Goal: Information Seeking & Learning: Learn about a topic

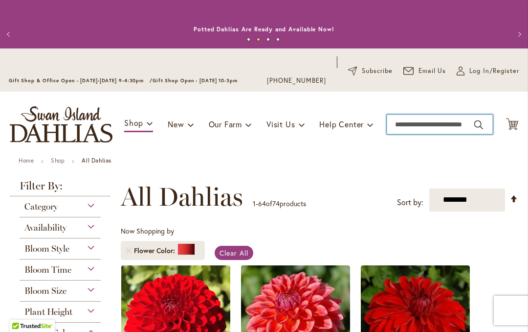
click at [412, 122] on input "Search" at bounding box center [440, 124] width 106 height 20
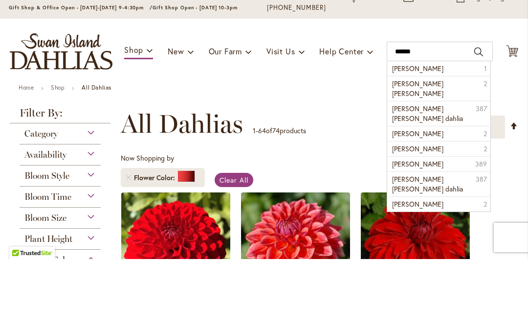
click at [398, 136] on span "Jason" at bounding box center [417, 140] width 51 height 9
type input "*****"
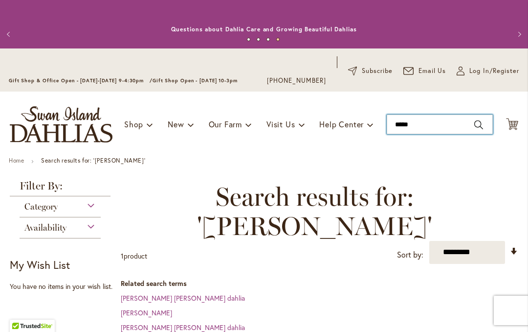
click at [450, 125] on input "*****" at bounding box center [440, 124] width 106 height 20
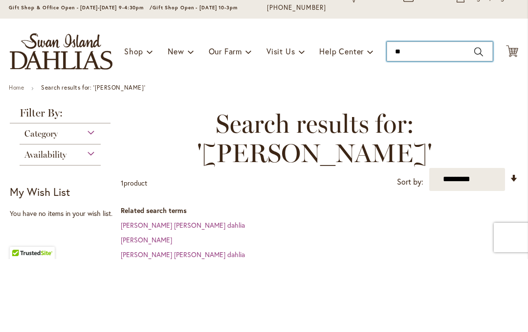
type input "*"
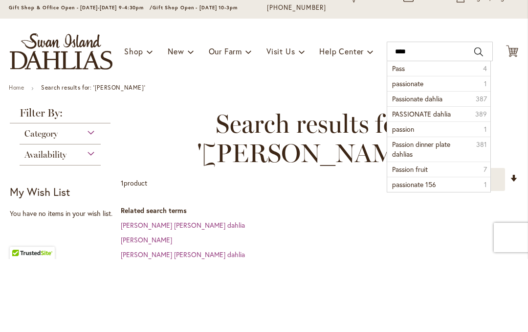
click at [404, 152] on span "passionate" at bounding box center [407, 156] width 31 height 9
type input "**********"
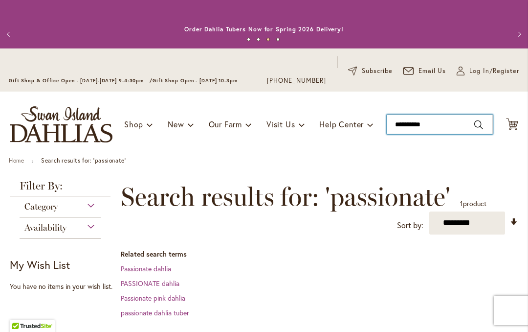
click at [428, 122] on input "**********" at bounding box center [440, 124] width 106 height 20
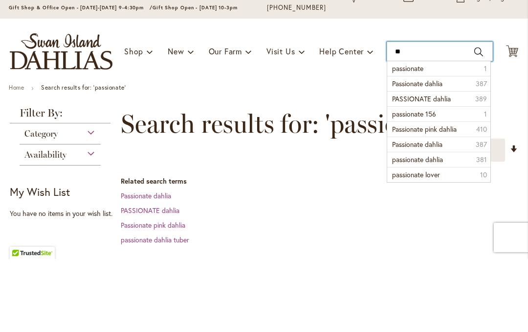
type input "*"
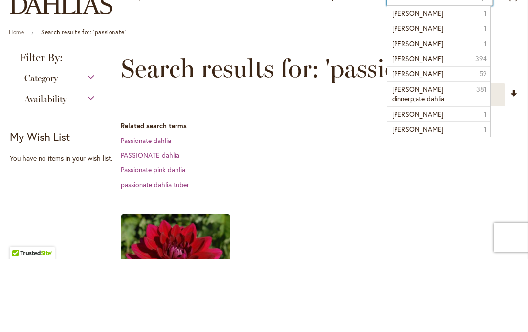
scroll to position [59, 0]
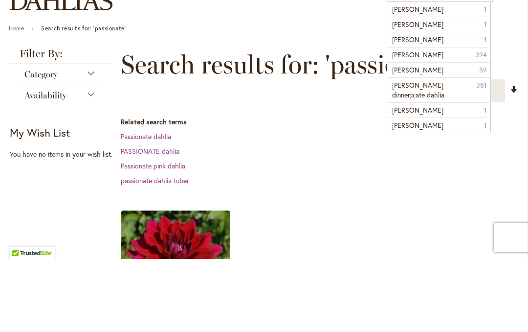
click at [444, 120] on li "jonathan dahlia 394" at bounding box center [438, 127] width 103 height 15
type input "**********"
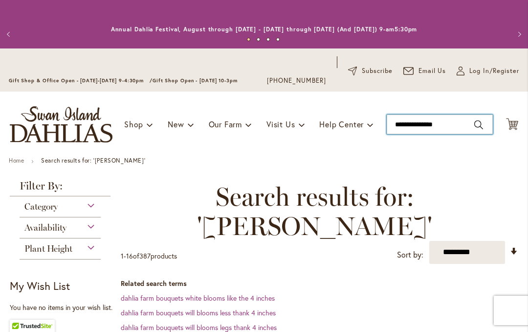
click at [420, 121] on input "**********" at bounding box center [440, 124] width 106 height 20
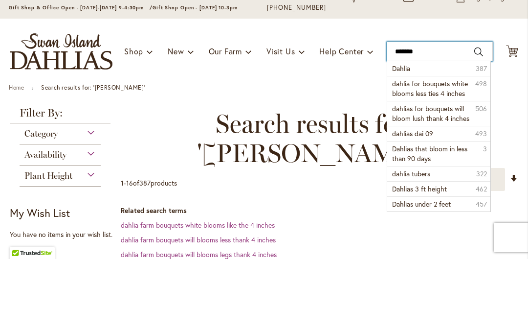
click at [450, 114] on input "******" at bounding box center [440, 124] width 106 height 20
type input "*"
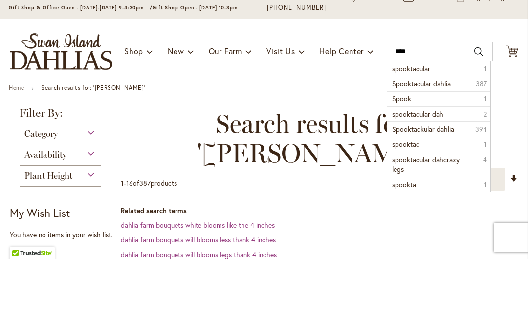
click at [430, 136] on span "spooktacular" at bounding box center [411, 140] width 38 height 9
type input "**********"
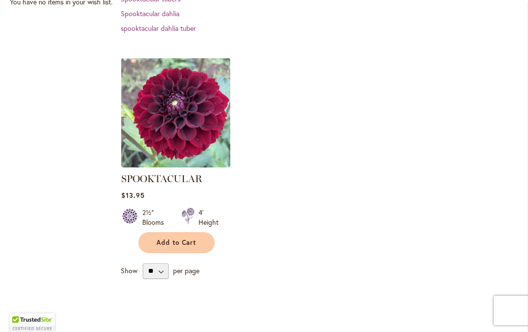
scroll to position [286, 0]
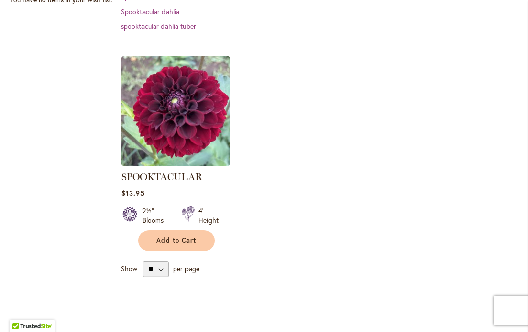
click at [148, 125] on img at bounding box center [175, 110] width 109 height 109
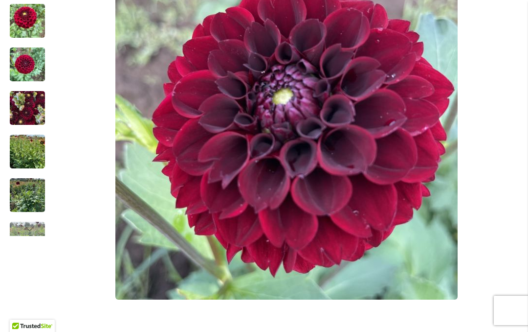
scroll to position [314, 0]
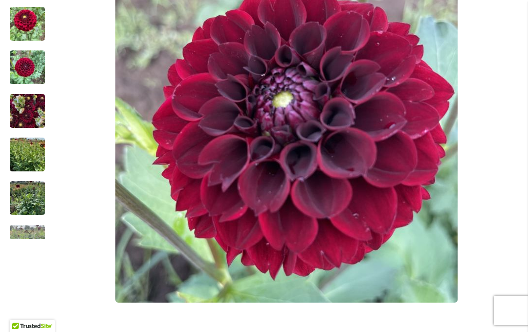
click at [19, 119] on img "Spooktacular" at bounding box center [27, 111] width 35 height 47
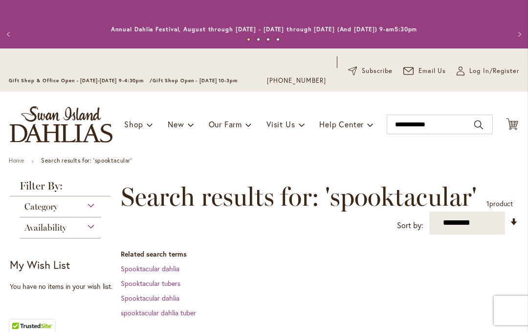
click at [27, 203] on span "Category" at bounding box center [40, 206] width 33 height 11
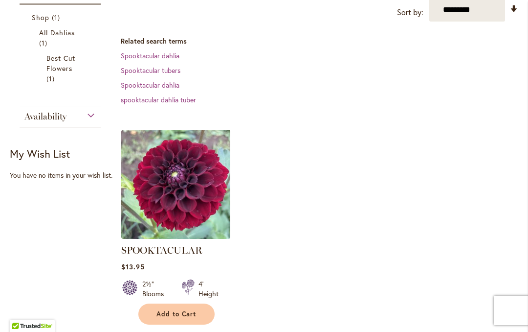
scroll to position [203, 0]
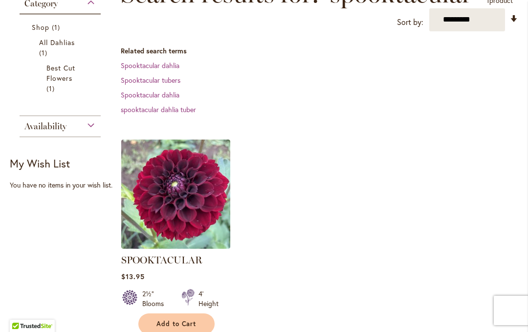
click at [23, 130] on div "Availability" at bounding box center [60, 124] width 81 height 16
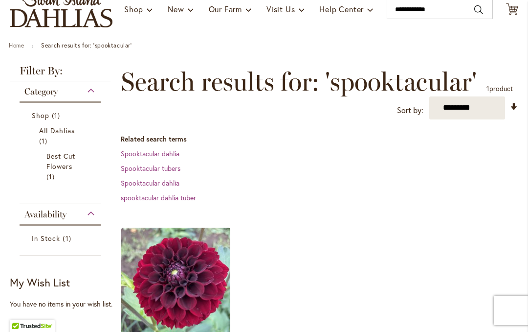
scroll to position [114, 0]
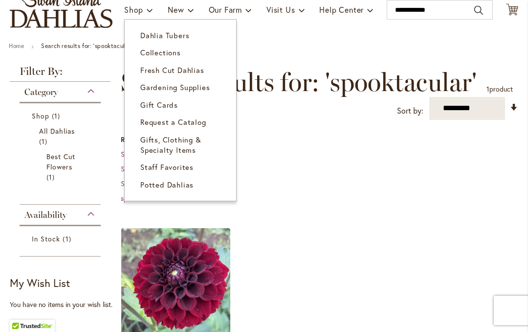
click at [153, 37] on span "Dahlia Tubers" at bounding box center [164, 35] width 49 height 10
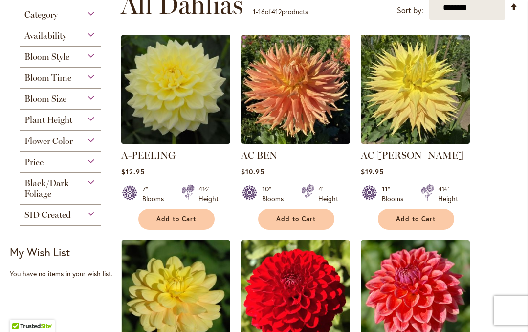
scroll to position [260, 0]
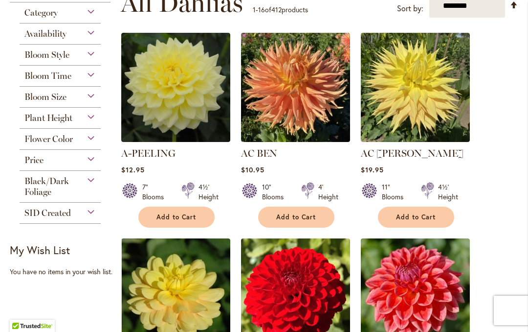
click at [27, 60] on span "Bloom Style" at bounding box center [46, 54] width 45 height 11
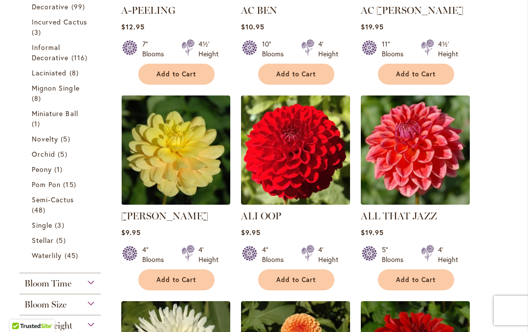
scroll to position [402, 0]
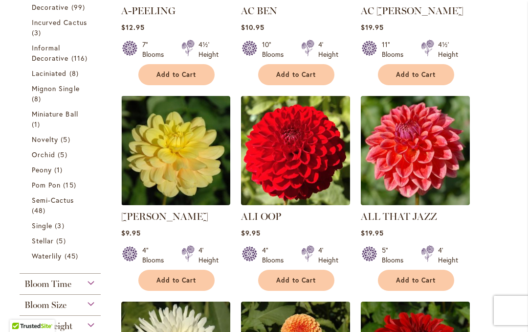
click at [40, 245] on span "Stellar" at bounding box center [43, 240] width 22 height 9
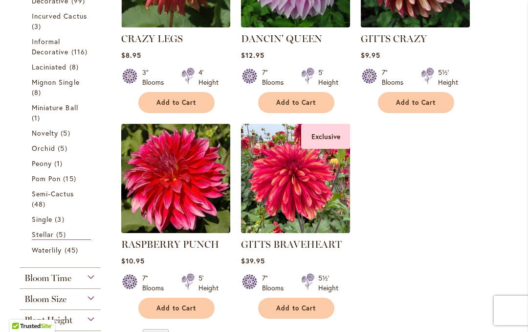
scroll to position [343, 0]
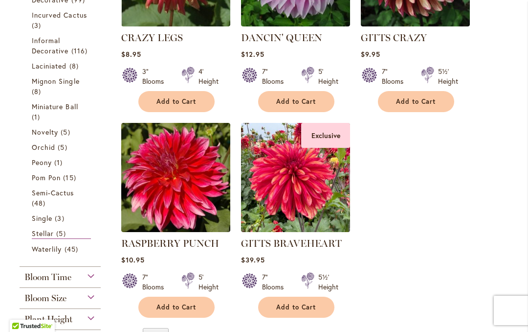
click at [159, 182] on img at bounding box center [175, 177] width 109 height 109
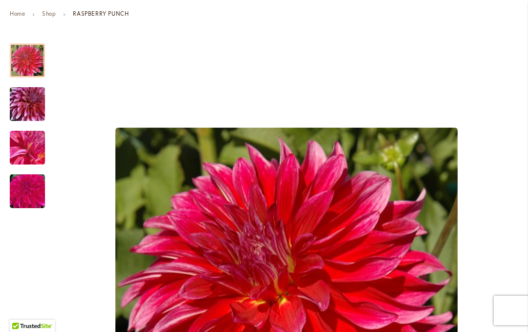
scroll to position [139, 0]
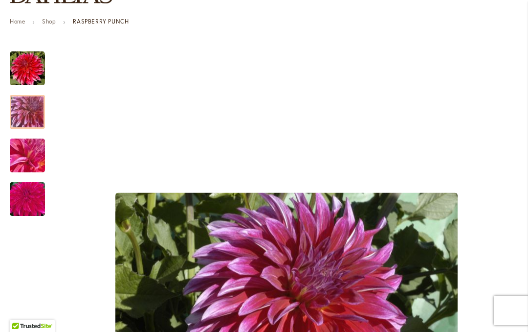
click at [27, 117] on img "RASPBERRY PUNCH" at bounding box center [27, 111] width 70 height 47
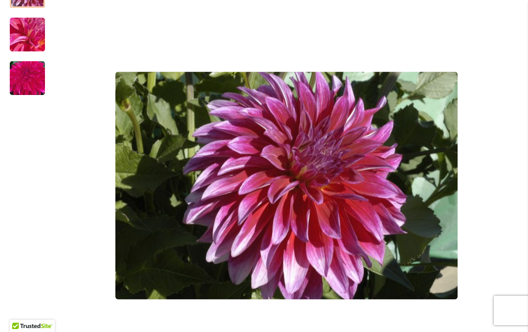
scroll to position [265, 0]
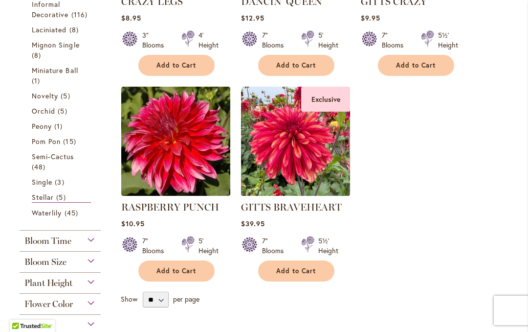
scroll to position [377, 0]
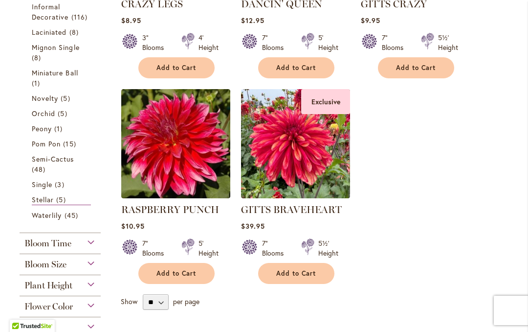
click at [253, 166] on img at bounding box center [295, 143] width 109 height 109
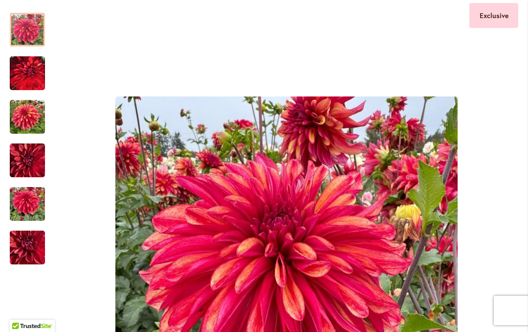
scroll to position [129, 0]
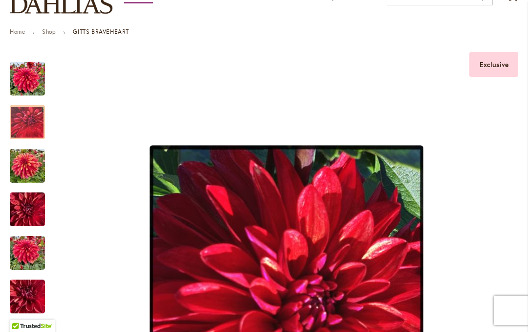
click at [21, 126] on img "GITTS BRAVEHEART" at bounding box center [27, 122] width 35 height 44
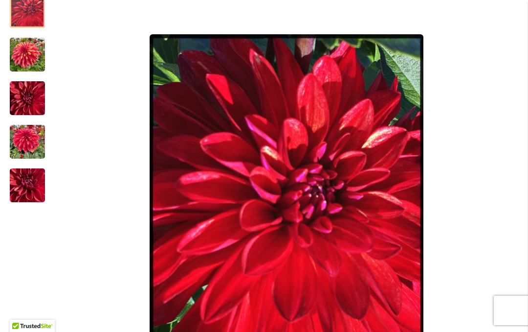
scroll to position [233, 0]
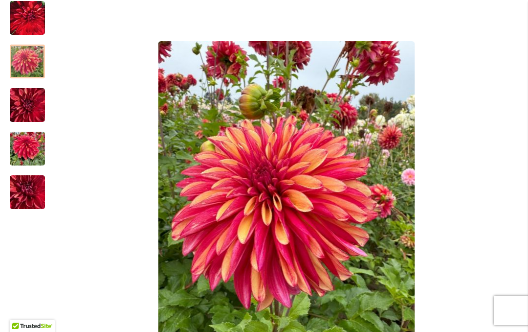
click at [25, 64] on img "GITTS BRAVEHEART" at bounding box center [27, 61] width 35 height 47
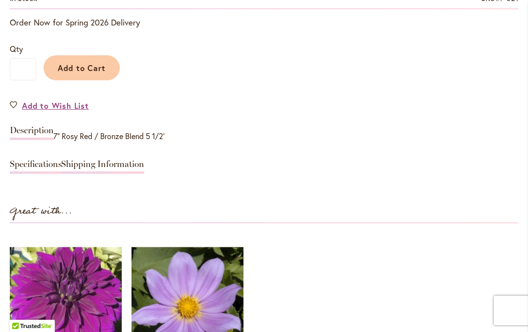
scroll to position [785, 0]
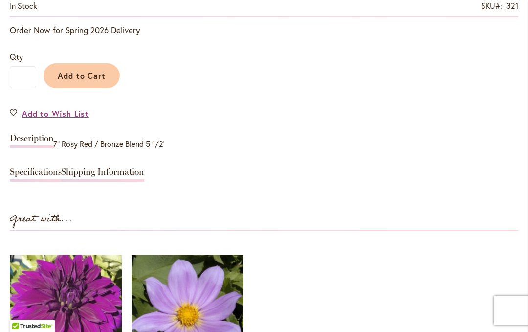
click at [25, 170] on link "Specifications" at bounding box center [36, 174] width 52 height 14
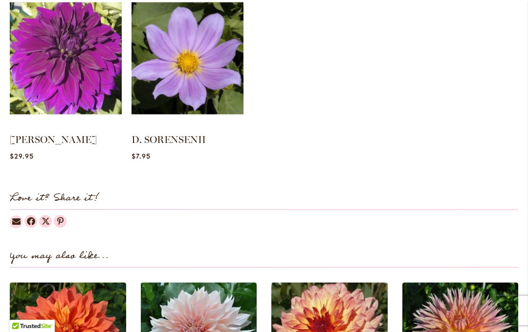
scroll to position [1215, 0]
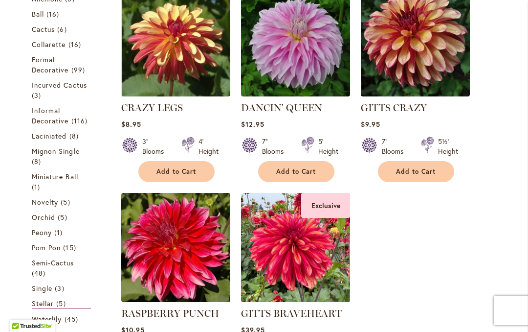
scroll to position [260, 0]
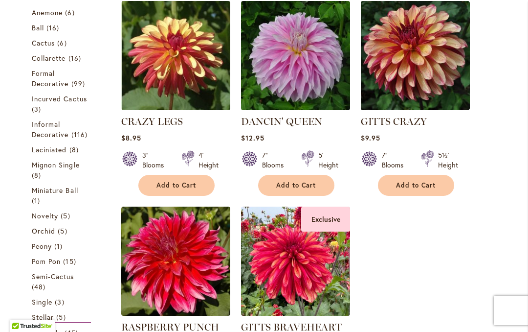
click at [259, 79] on img at bounding box center [295, 55] width 109 height 109
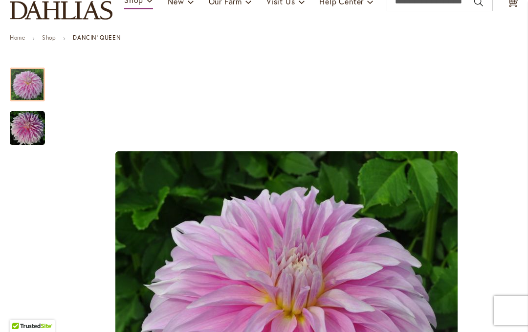
scroll to position [148, 0]
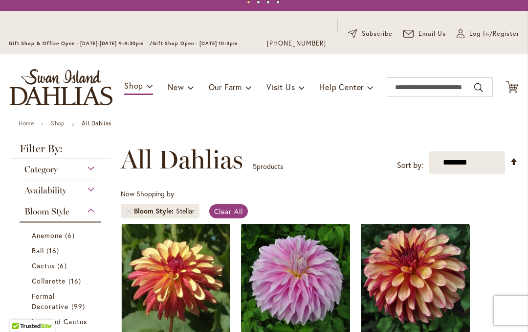
scroll to position [40, 0]
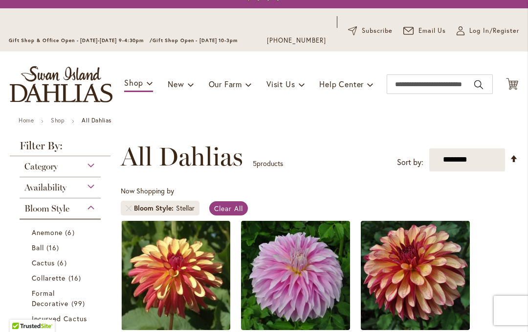
click at [129, 208] on link "Remove Bloom Style Stellar" at bounding box center [129, 208] width 6 height 6
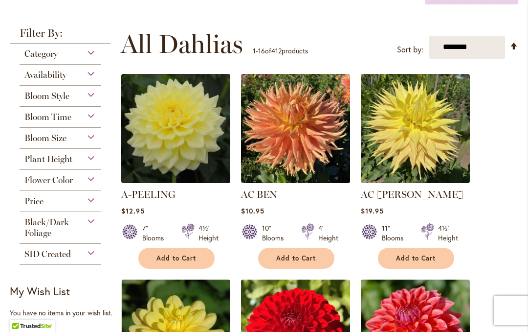
scroll to position [220, 0]
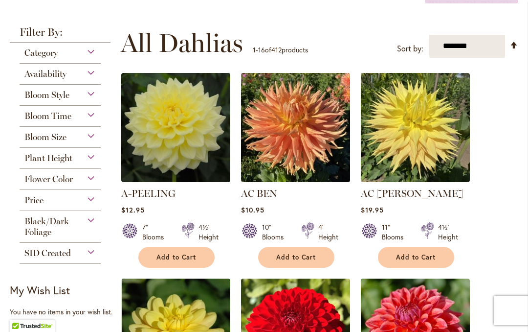
click at [27, 98] on span "Bloom Style" at bounding box center [46, 94] width 45 height 11
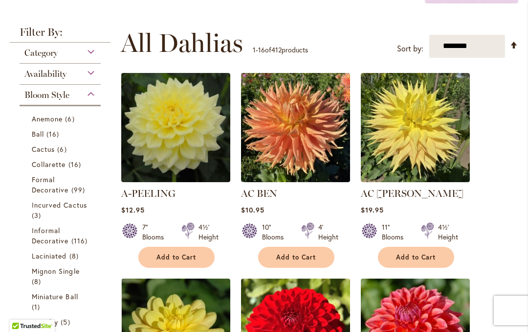
scroll to position [305, 0]
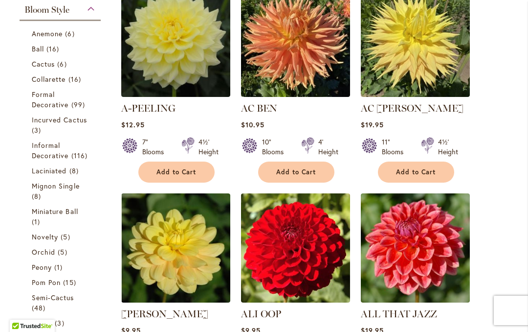
click at [36, 78] on span "Collarette" at bounding box center [49, 78] width 34 height 9
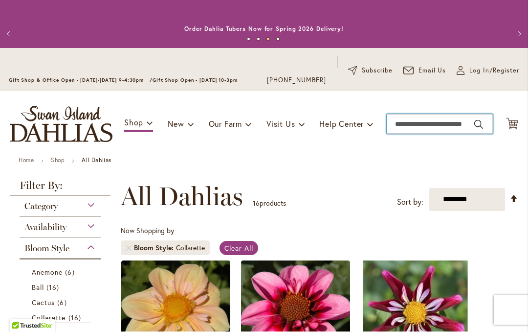
click at [434, 123] on input "Search" at bounding box center [440, 124] width 106 height 20
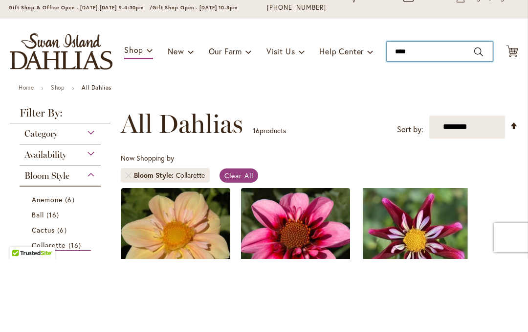
type input "*****"
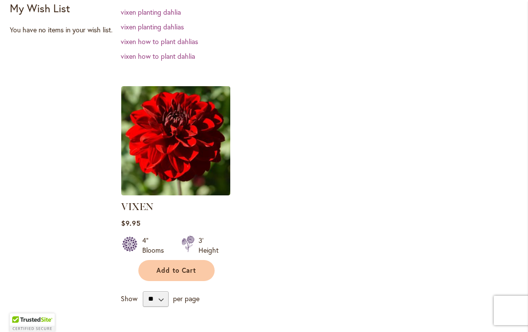
scroll to position [257, 0]
click at [146, 151] on img at bounding box center [175, 140] width 109 height 109
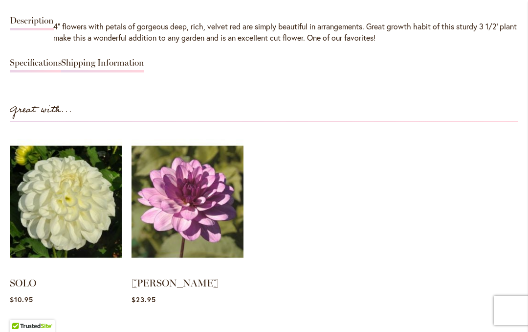
scroll to position [912, 0]
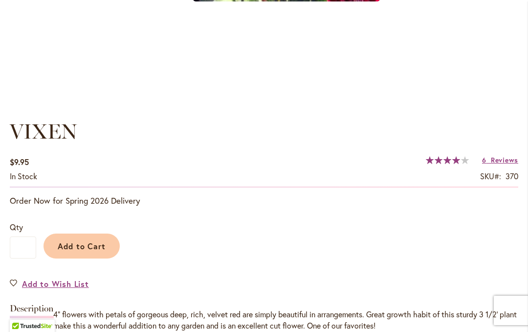
click at [487, 162] on link "6 Reviews" at bounding box center [500, 159] width 36 height 9
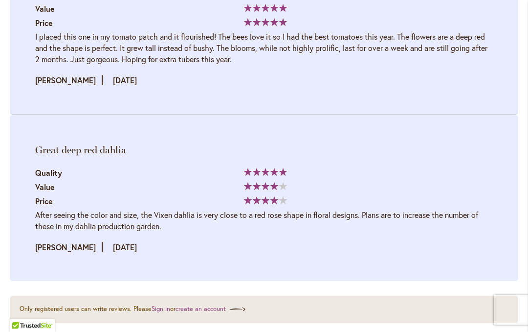
scroll to position [2383, 0]
